Goal: Information Seeking & Learning: Learn about a topic

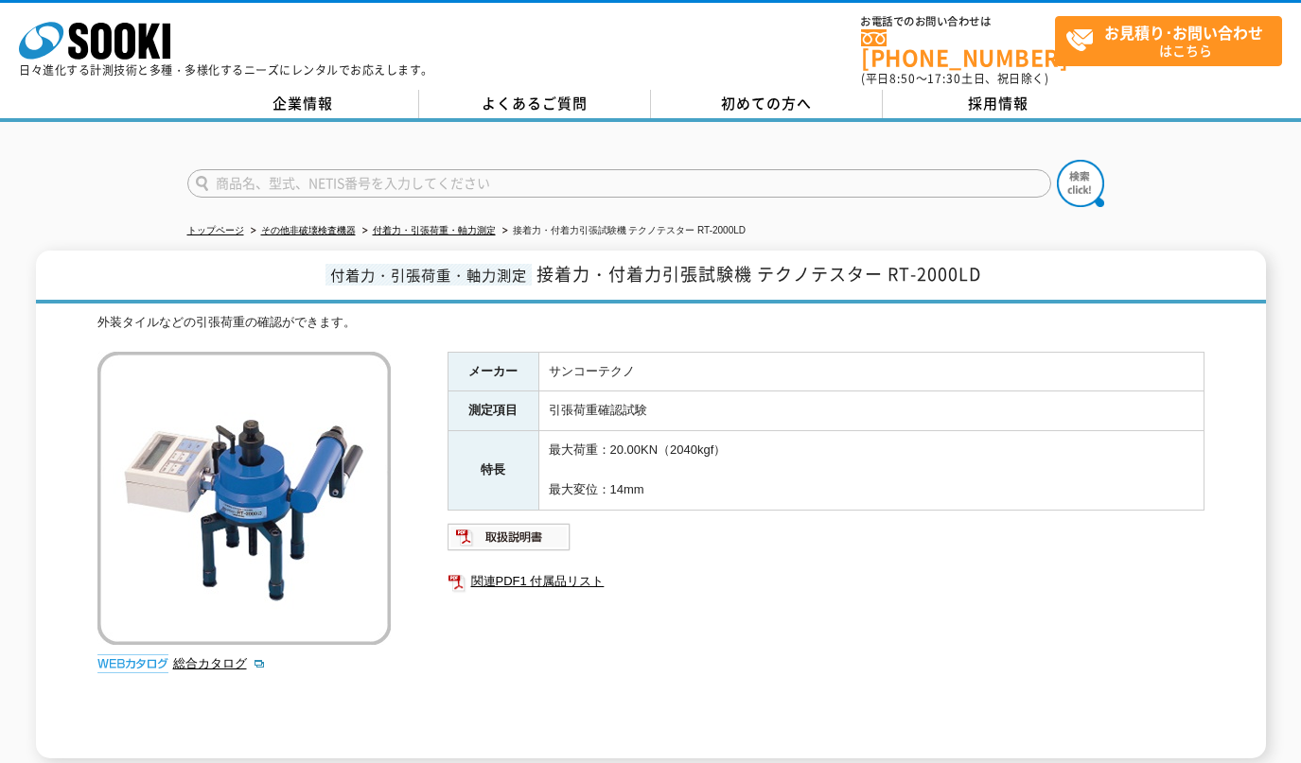
click at [322, 160] on form at bounding box center [650, 186] width 927 height 53
click at [325, 172] on input "text" at bounding box center [619, 183] width 864 height 28
paste input "エコーチップ"
type input "エコーチップ"
click at [1092, 163] on img at bounding box center [1080, 183] width 47 height 47
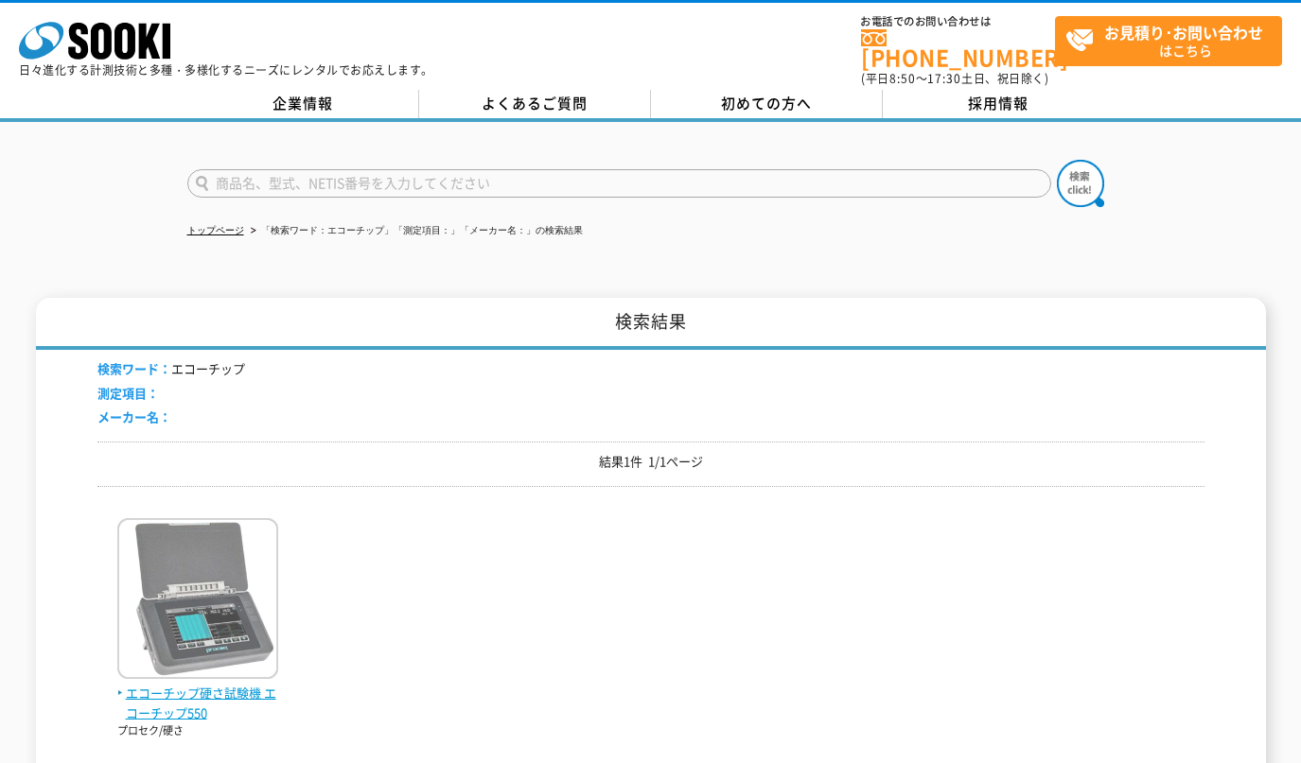
click at [185, 558] on img at bounding box center [197, 601] width 161 height 166
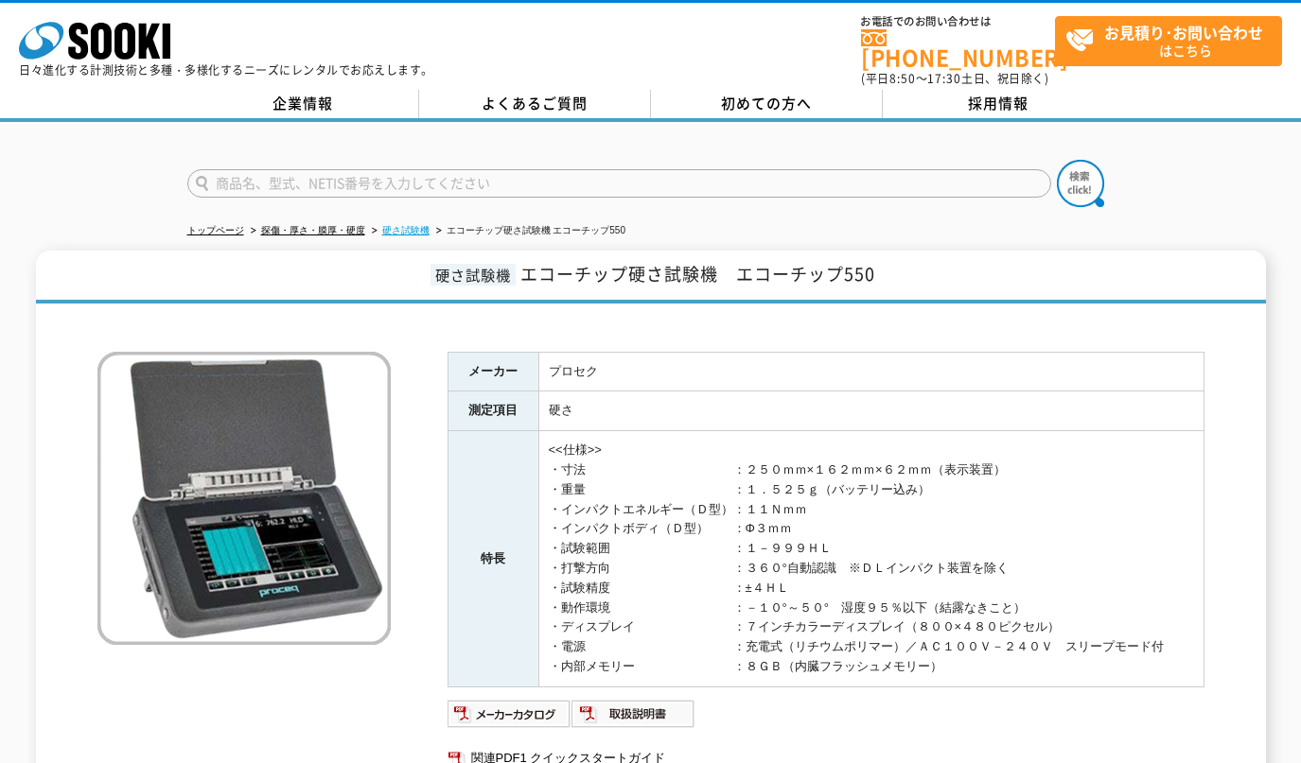
click at [408, 225] on link "硬さ試験機" at bounding box center [405, 230] width 47 height 10
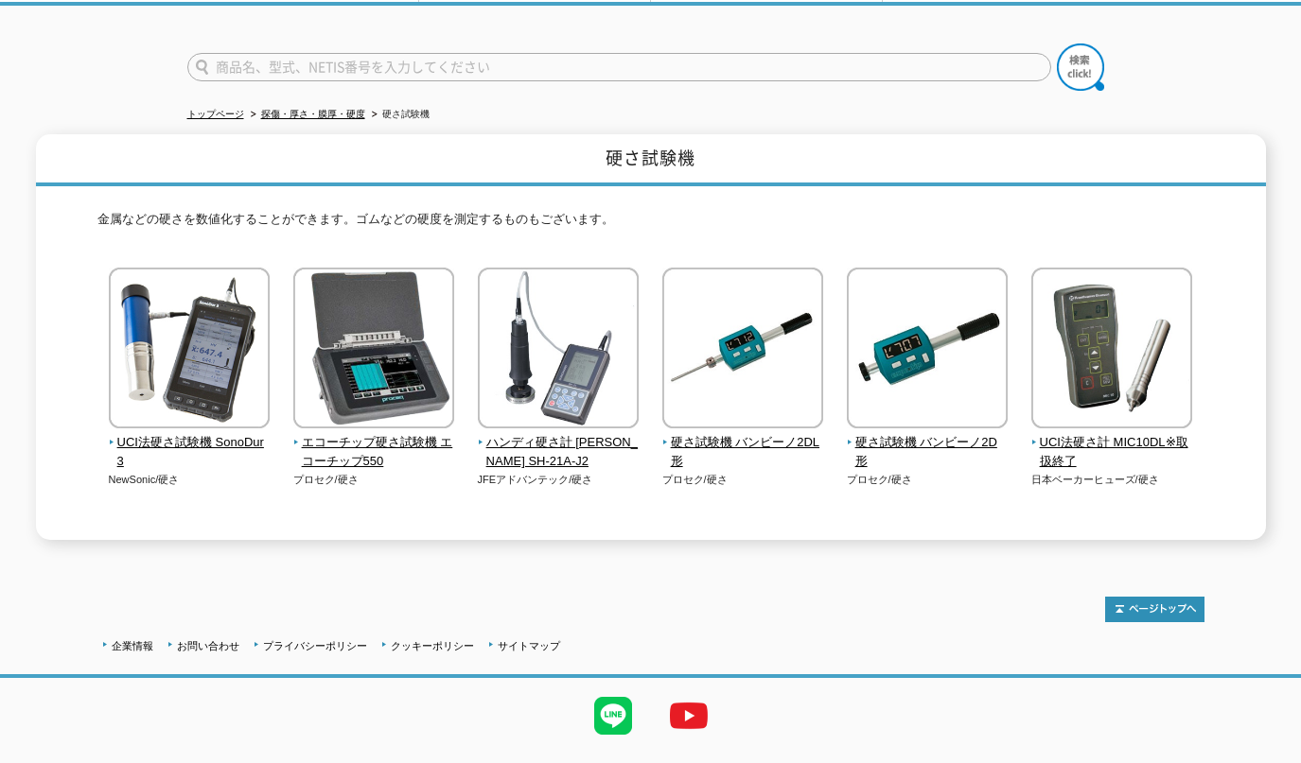
scroll to position [150, 0]
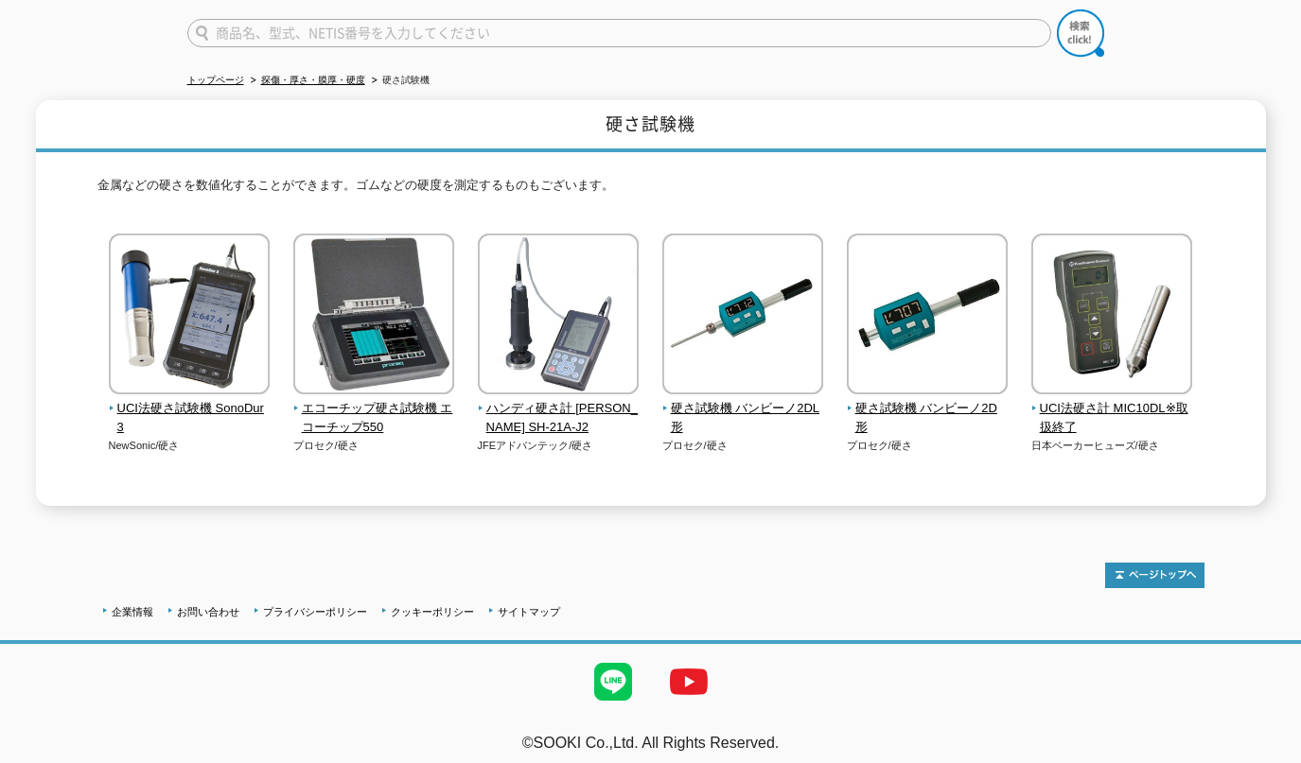
click at [953, 125] on h1 "硬さ試験機" at bounding box center [651, 126] width 1230 height 52
